Goal: Transaction & Acquisition: Purchase product/service

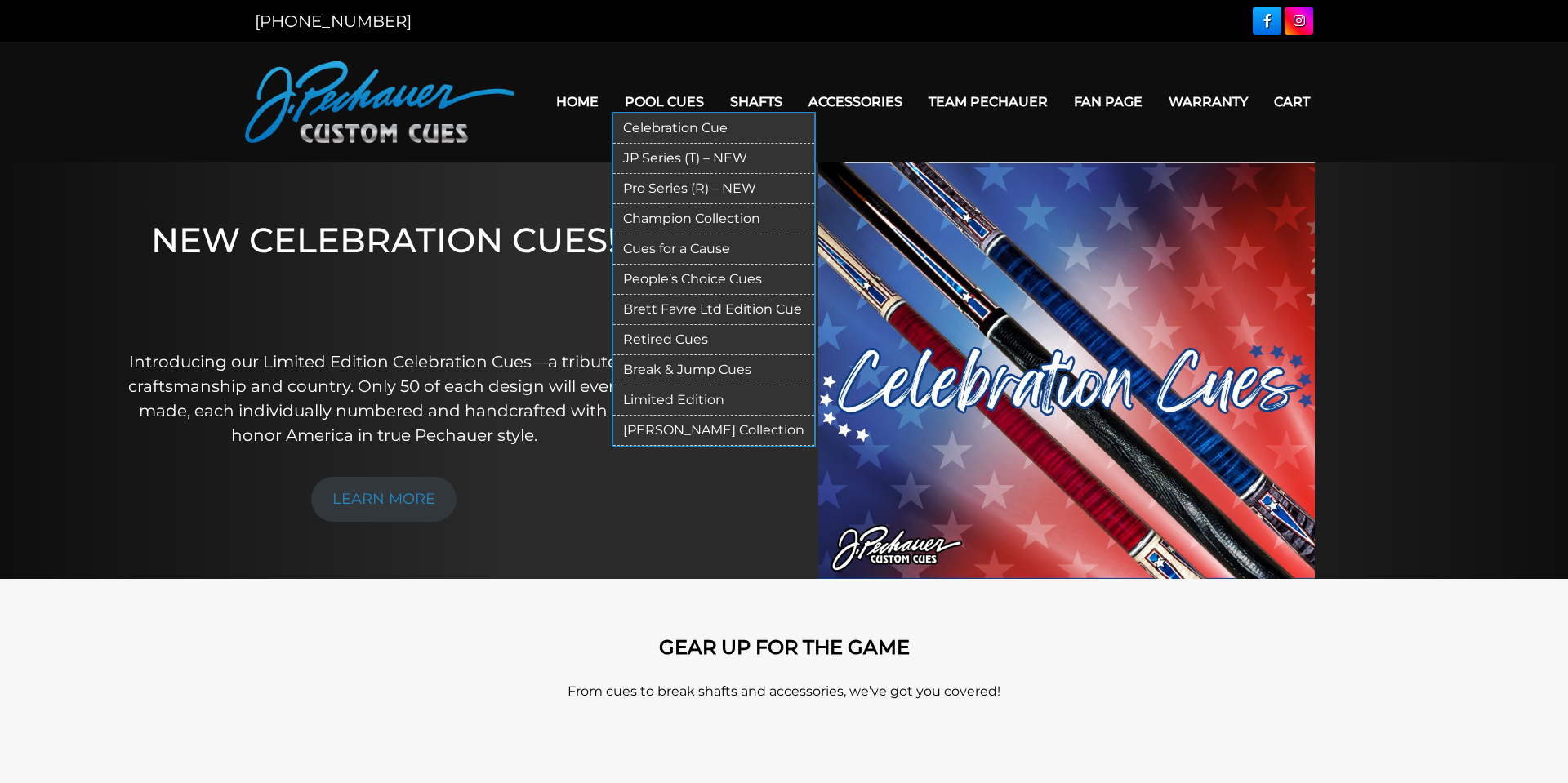
click at [673, 190] on link "Pro Series (R) – NEW" at bounding box center [714, 190] width 201 height 30
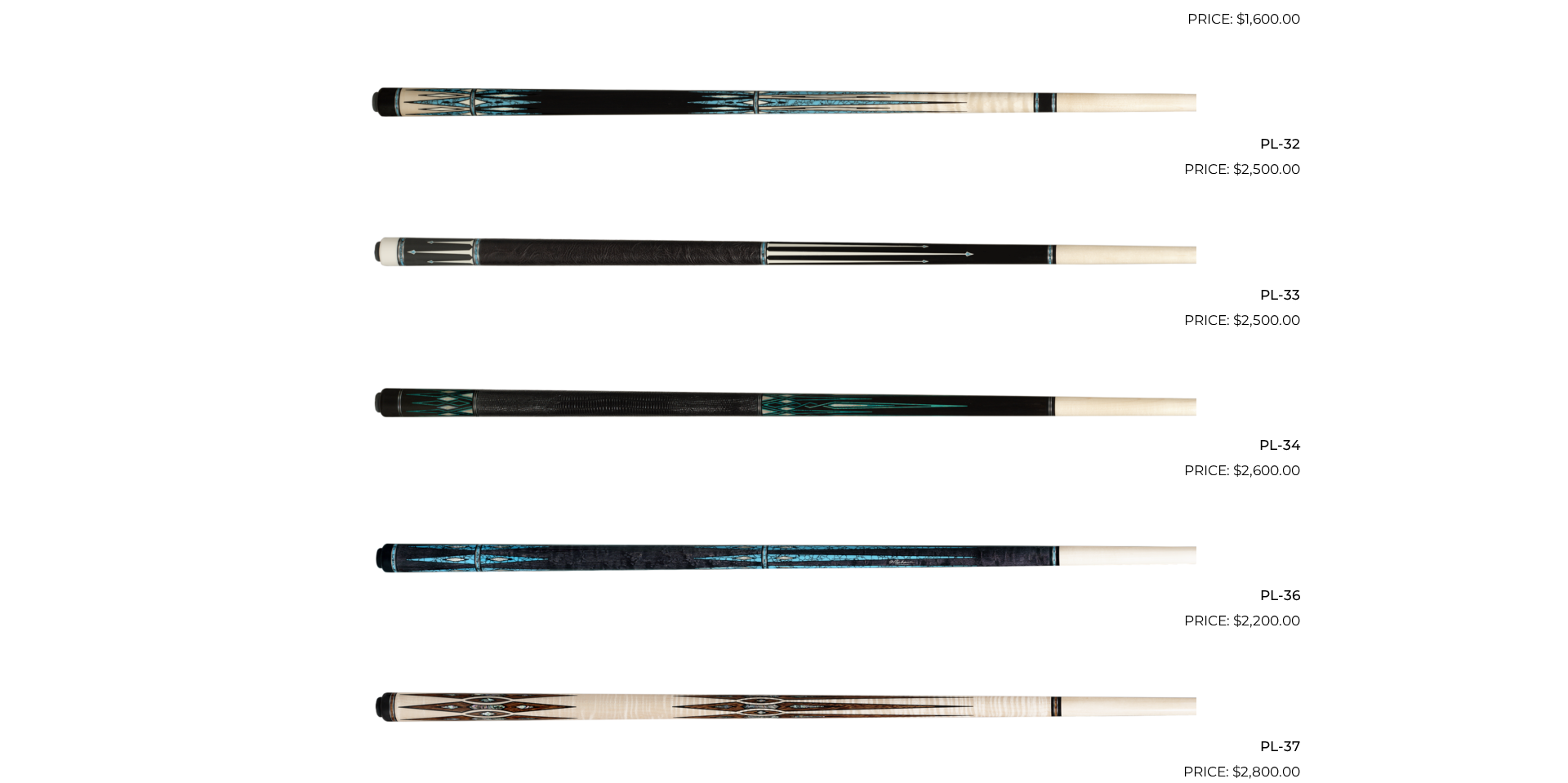
scroll to position [3940, 0]
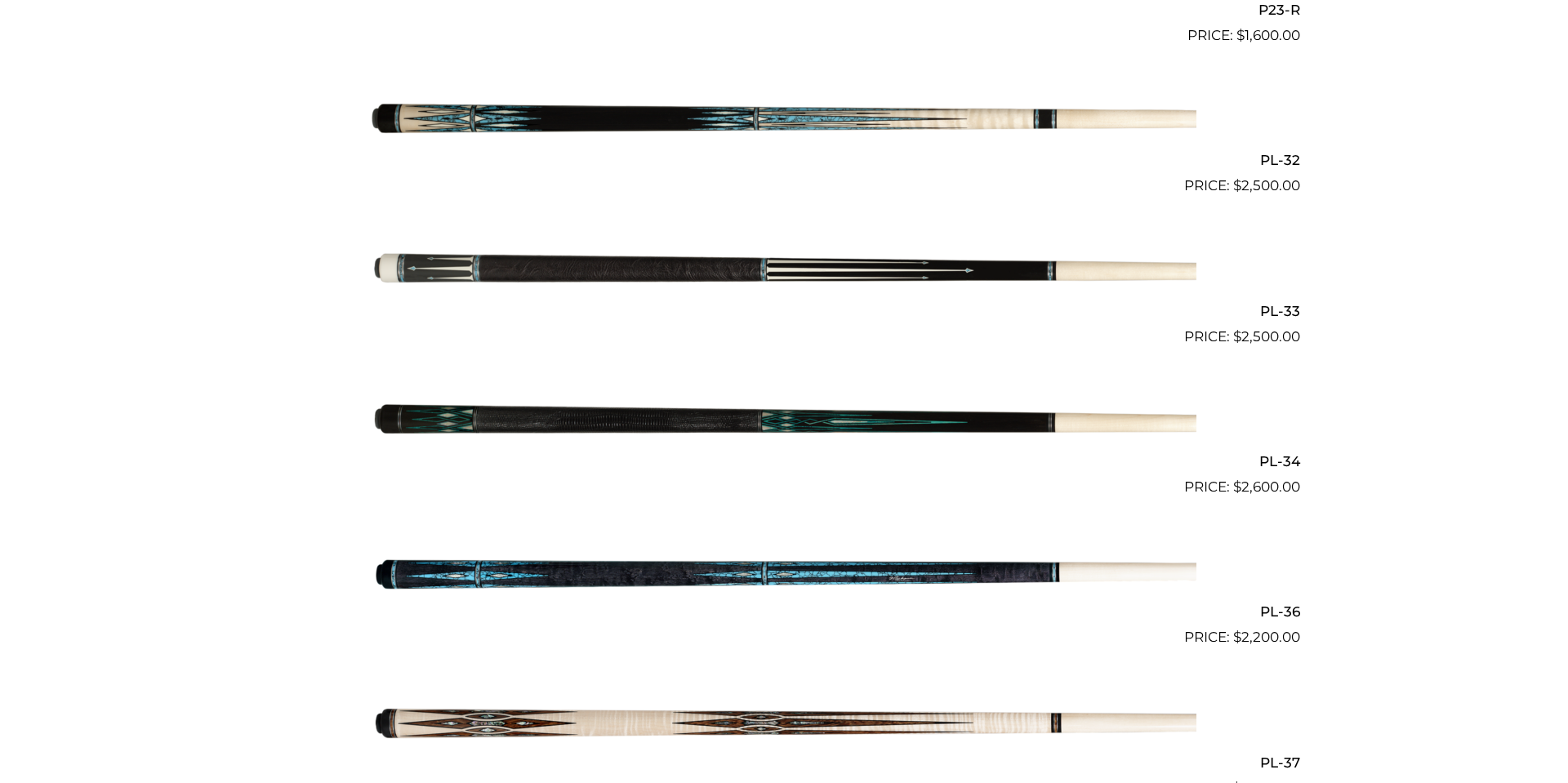
click at [763, 117] on img at bounding box center [784, 122] width 825 height 137
